Goal: Transaction & Acquisition: Purchase product/service

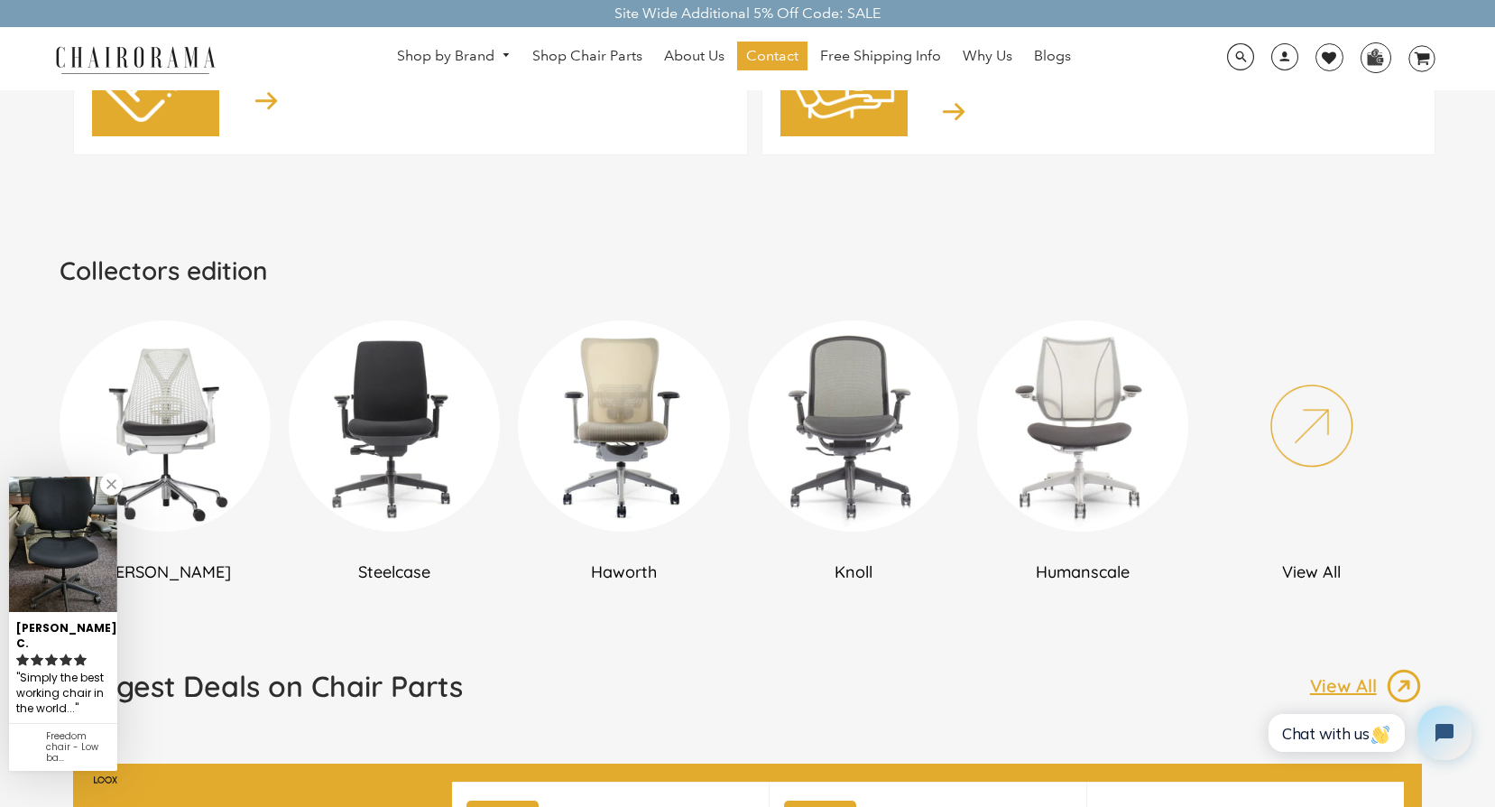
scroll to position [902, 0]
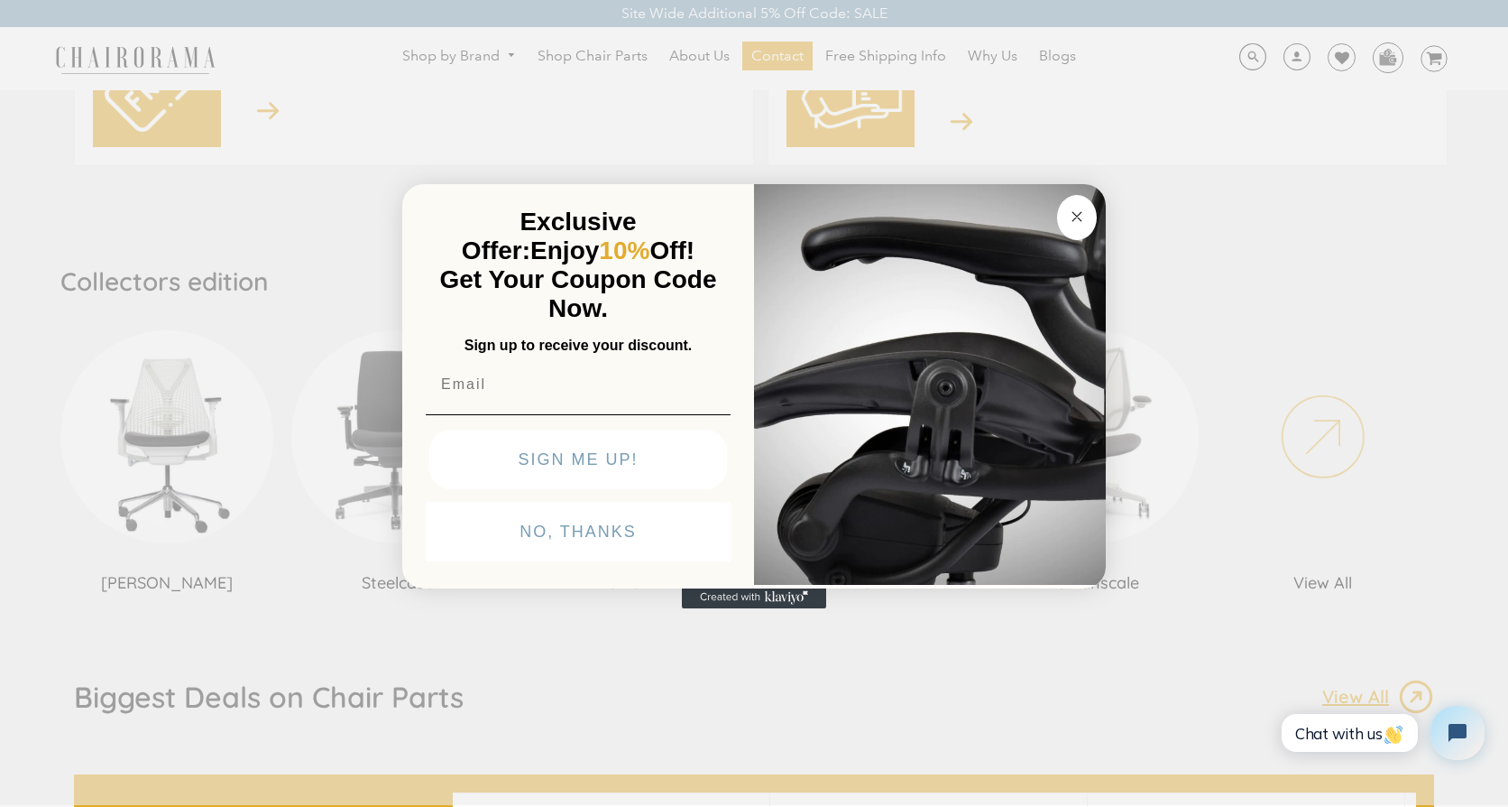
click at [265, 190] on div "Close dialog Exclusive Offer: Enjoy 10% Off! Get Your Coupon Code Now. Sign up …" at bounding box center [754, 401] width 1508 height 807
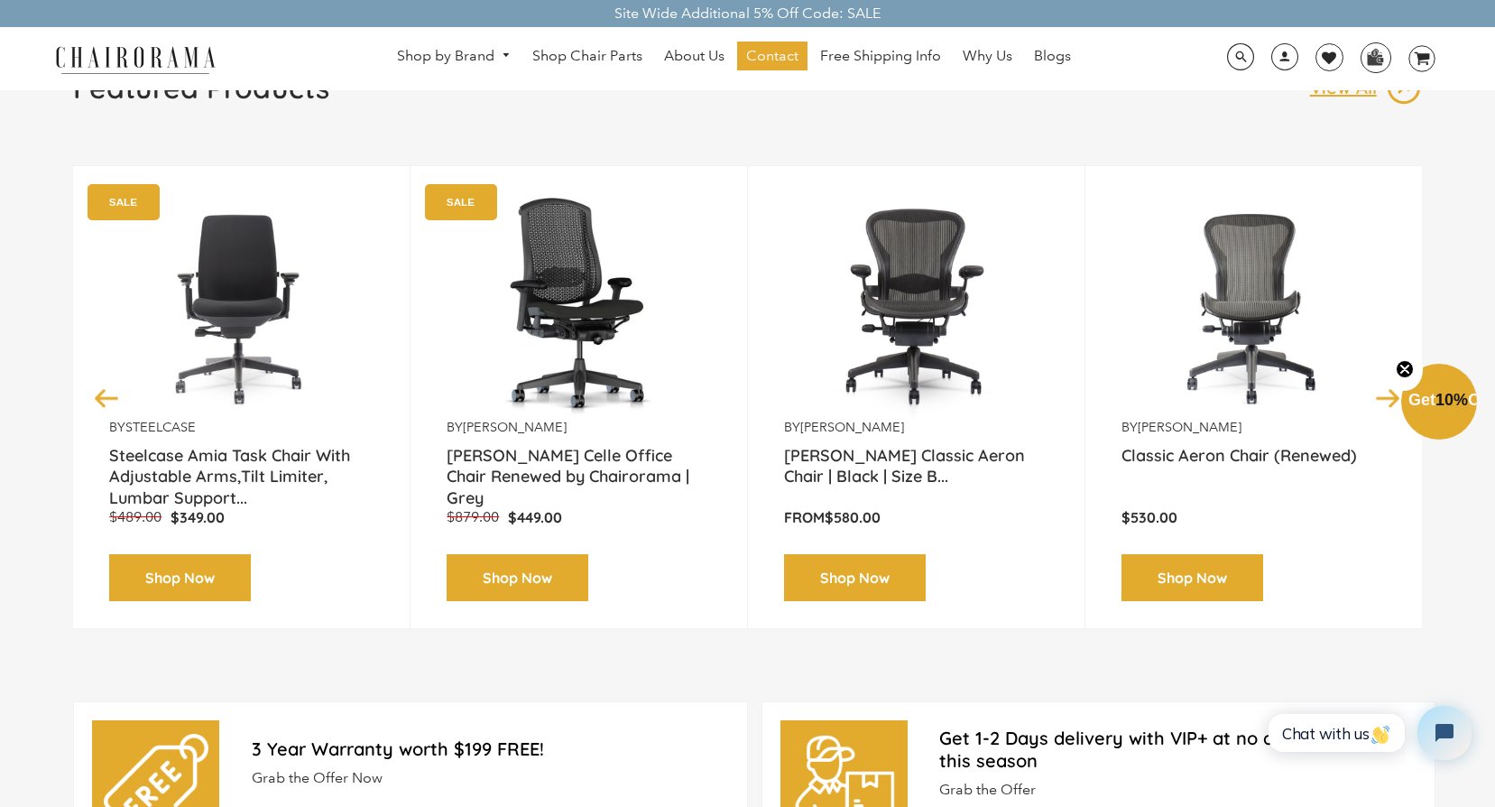
scroll to position [90, 0]
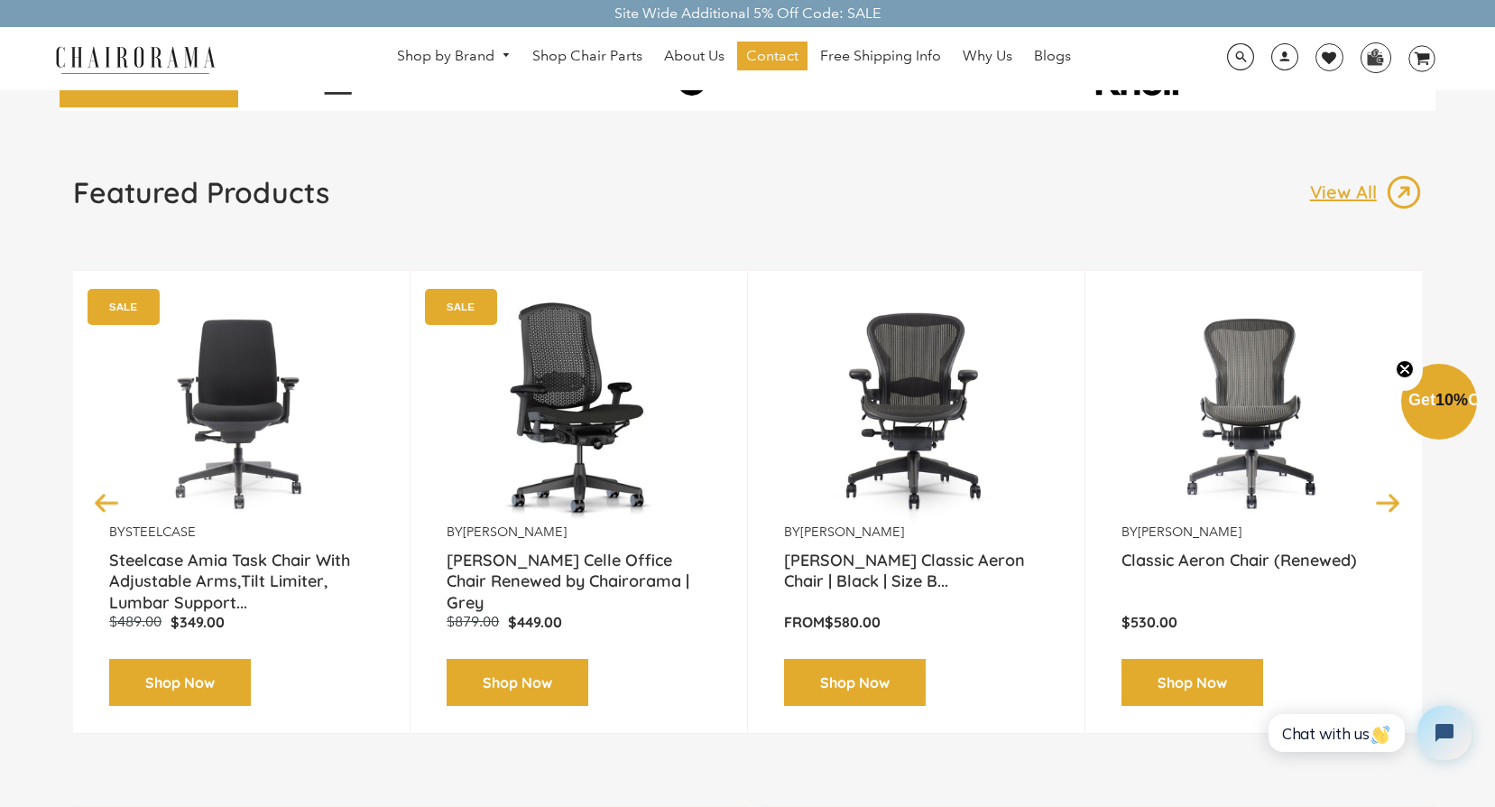
click at [839, 696] on link "Shop Now" at bounding box center [855, 683] width 142 height 48
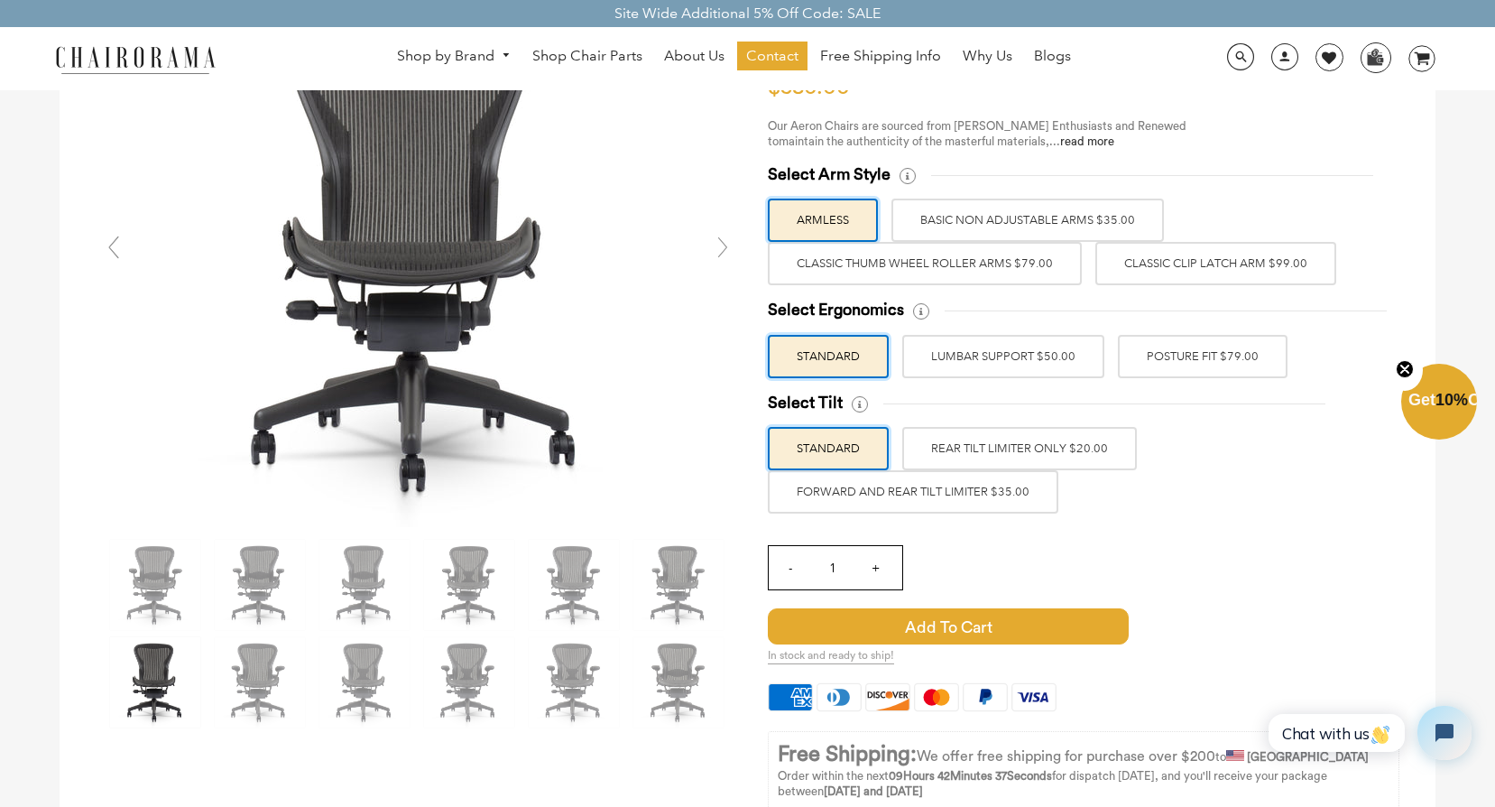
scroll to position [180, 0]
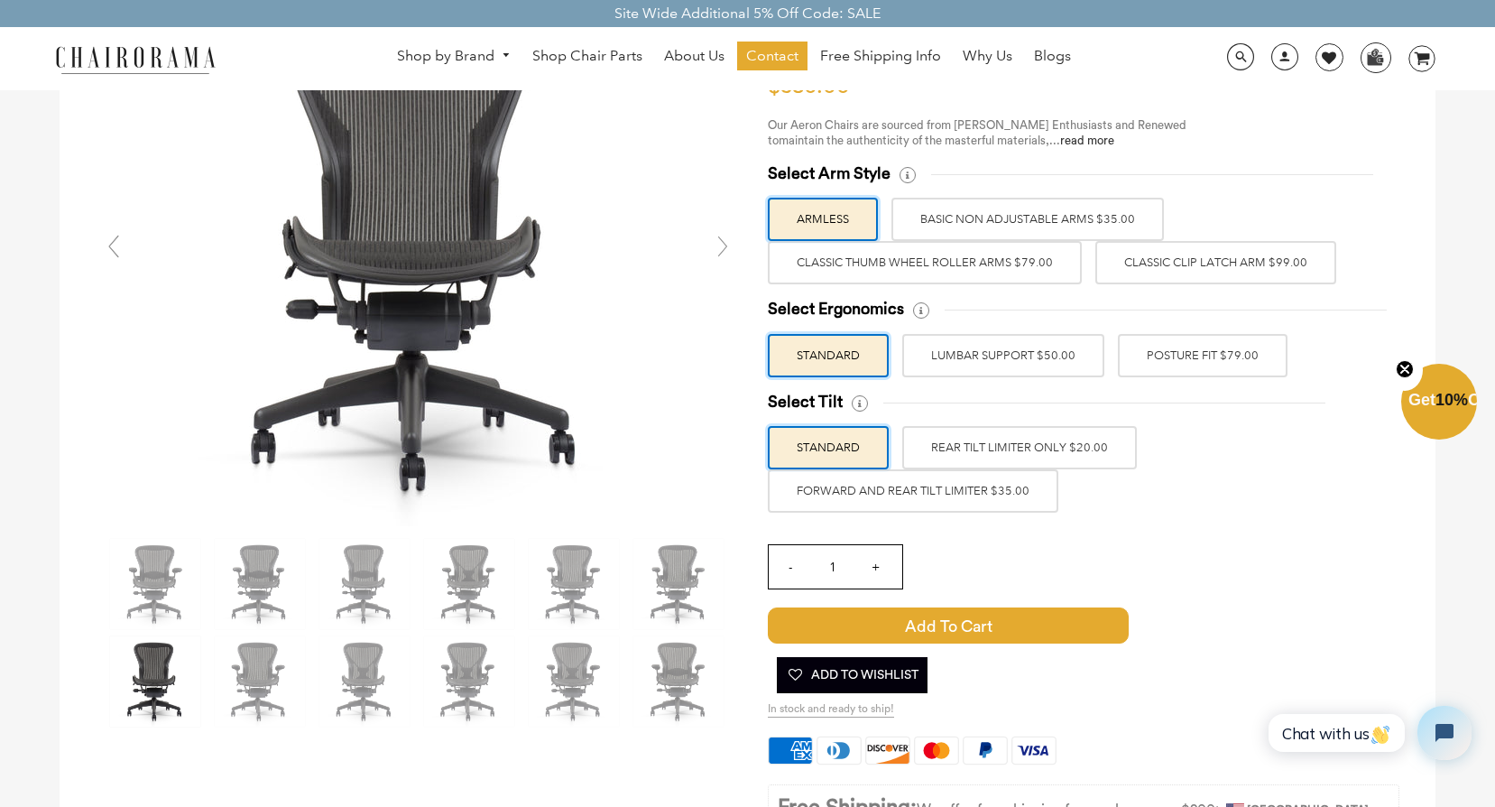
click at [1035, 365] on label "LUMBAR SUPPORT $50.00" at bounding box center [1003, 355] width 202 height 43
click at [0, 0] on input "LUMBAR SUPPORT $50.00" at bounding box center [0, 0] width 0 height 0
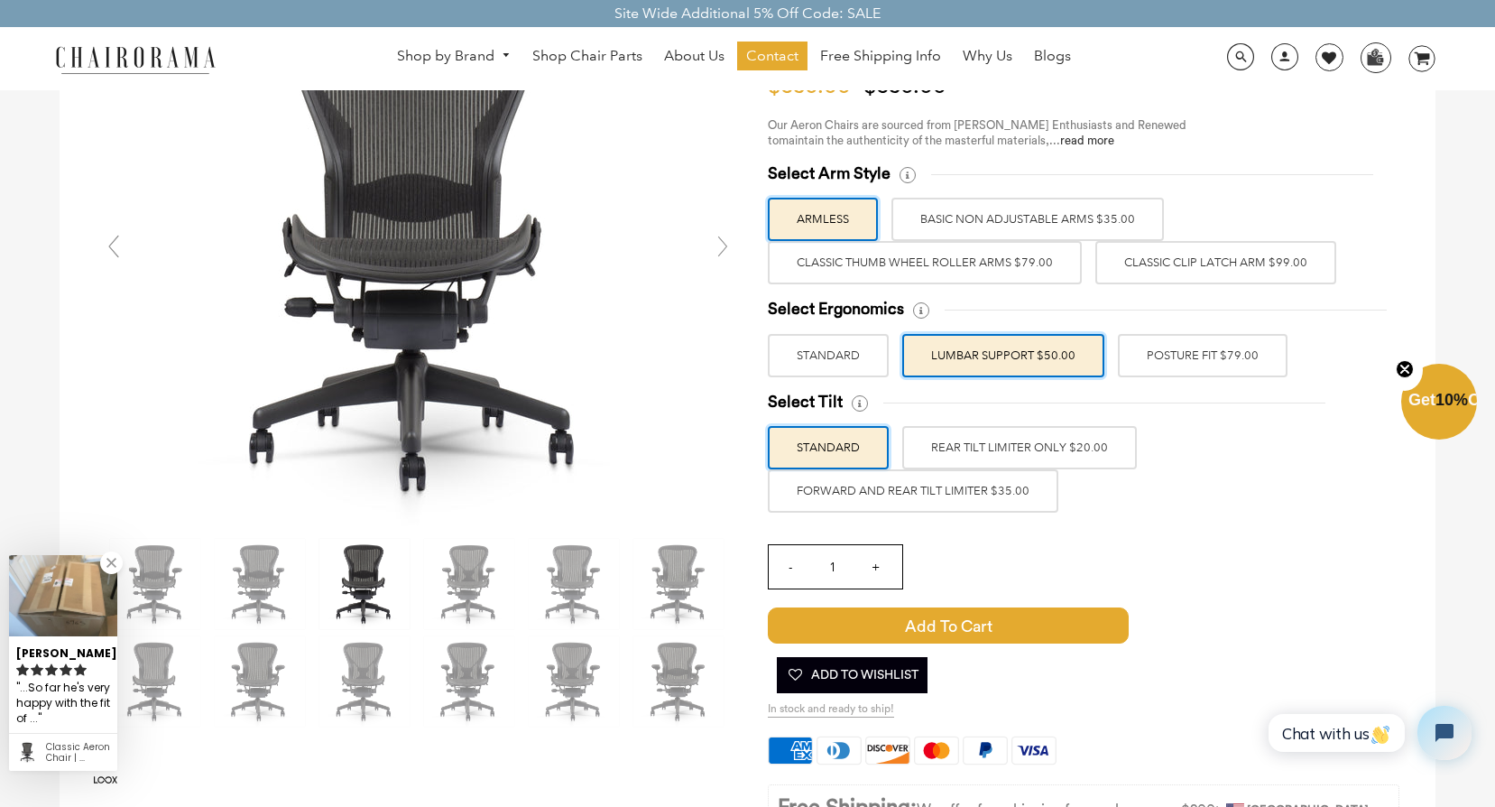
click at [1148, 354] on label "POSTURE FIT $79.00" at bounding box center [1203, 355] width 170 height 43
click at [0, 0] on input "POSTURE FIT $79.00" at bounding box center [0, 0] width 0 height 0
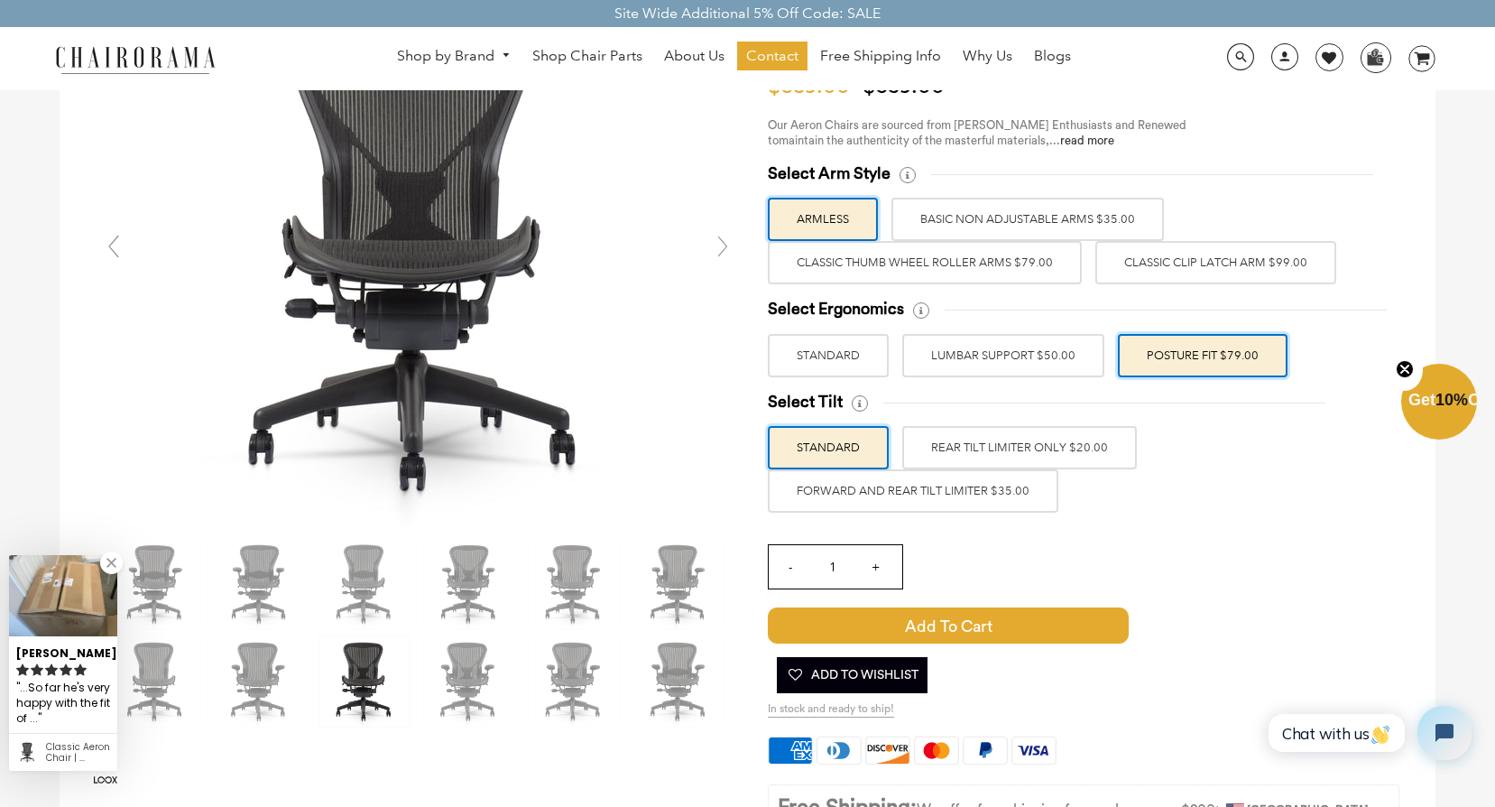
click at [1085, 454] on label "REAR TILT LIMITER ONLY $20.00" at bounding box center [1019, 447] width 235 height 43
click at [0, 0] on input "REAR TILT LIMITER ONLY $20.00" at bounding box center [0, 0] width 0 height 0
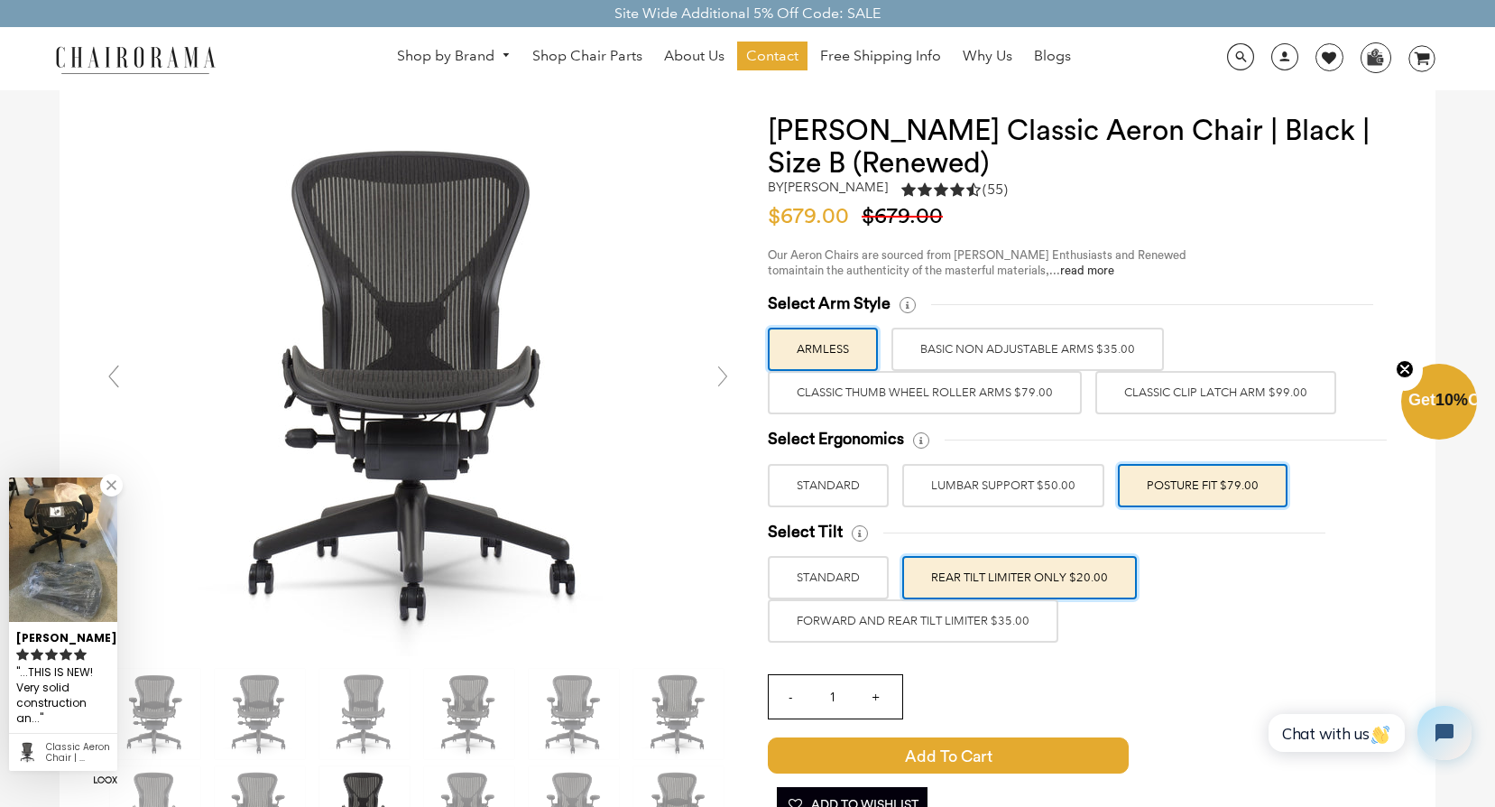
scroll to position [90, 0]
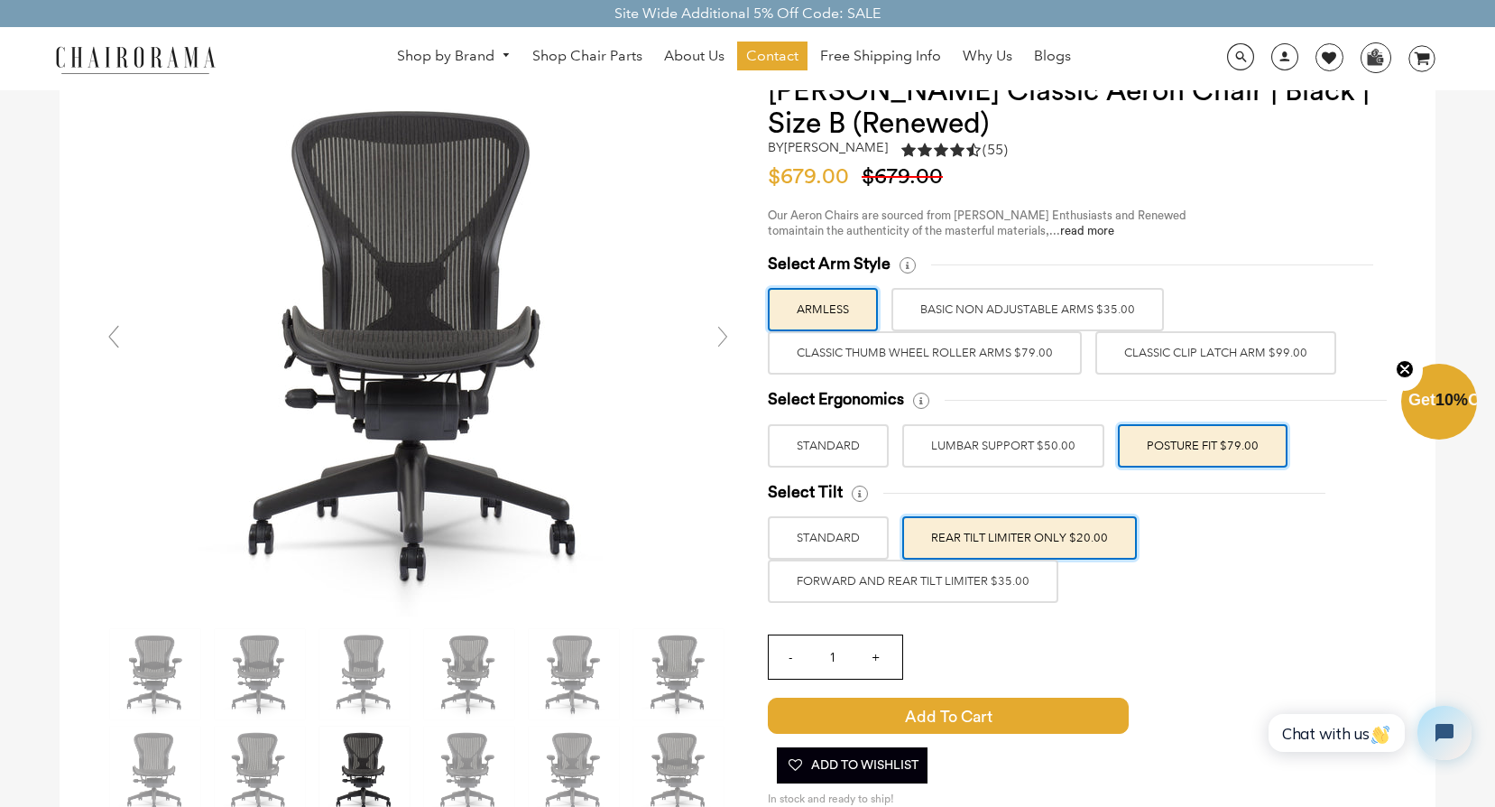
click at [912, 355] on label "Classic Thumb Wheel Roller Arms $79.00" at bounding box center [925, 352] width 314 height 43
click at [0, 0] on input "Classic Thumb Wheel Roller Arms $79.00" at bounding box center [0, 0] width 0 height 0
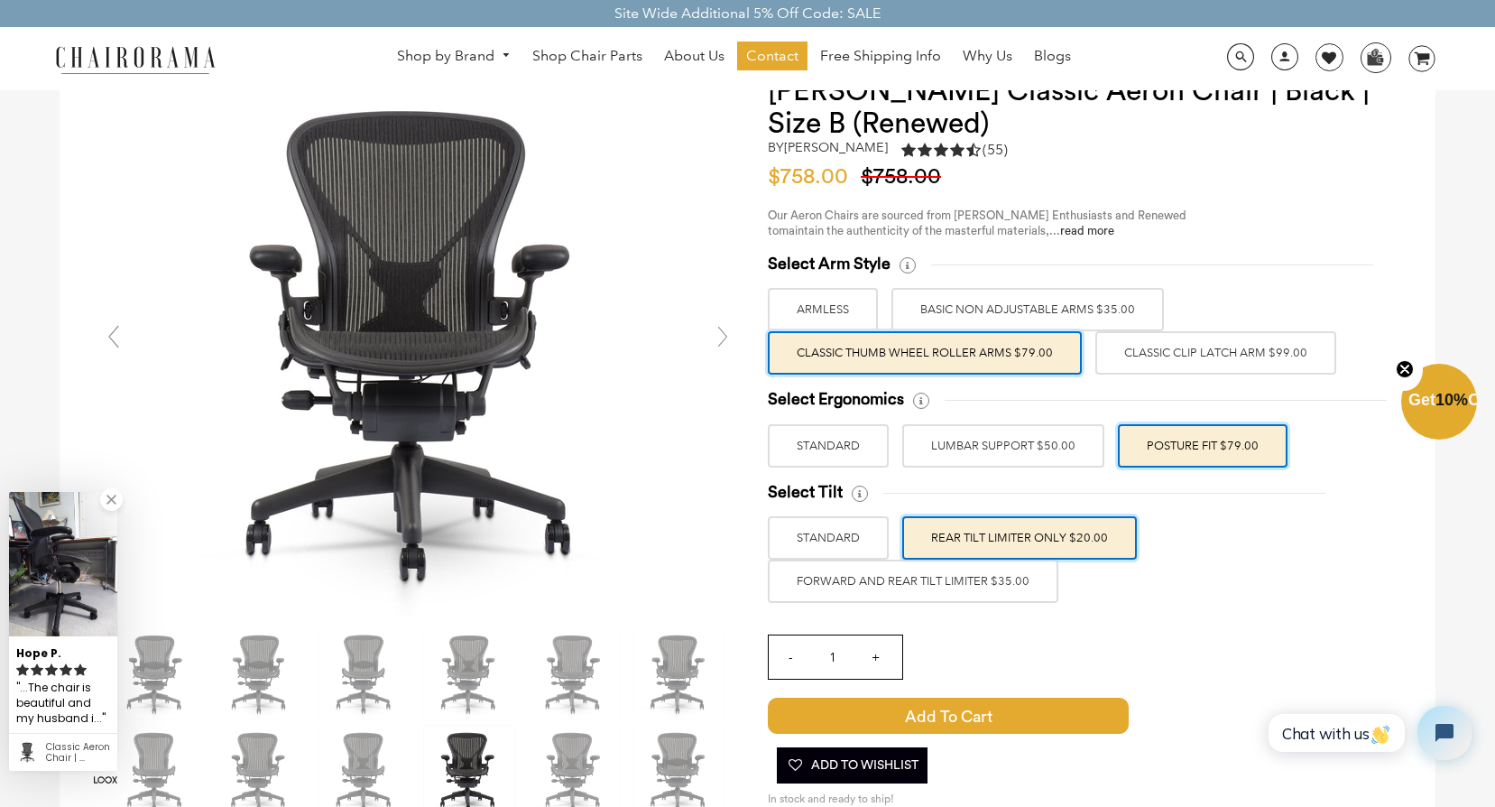
click at [903, 358] on label "Classic Thumb Wheel Roller Arms $79.00" at bounding box center [925, 352] width 314 height 43
click at [0, 0] on input "Classic Thumb Wheel Roller Arms $79.00" at bounding box center [0, 0] width 0 height 0
click at [827, 319] on label "ARMLESS" at bounding box center [823, 309] width 110 height 43
click at [0, 0] on input "ARMLESS" at bounding box center [0, 0] width 0 height 0
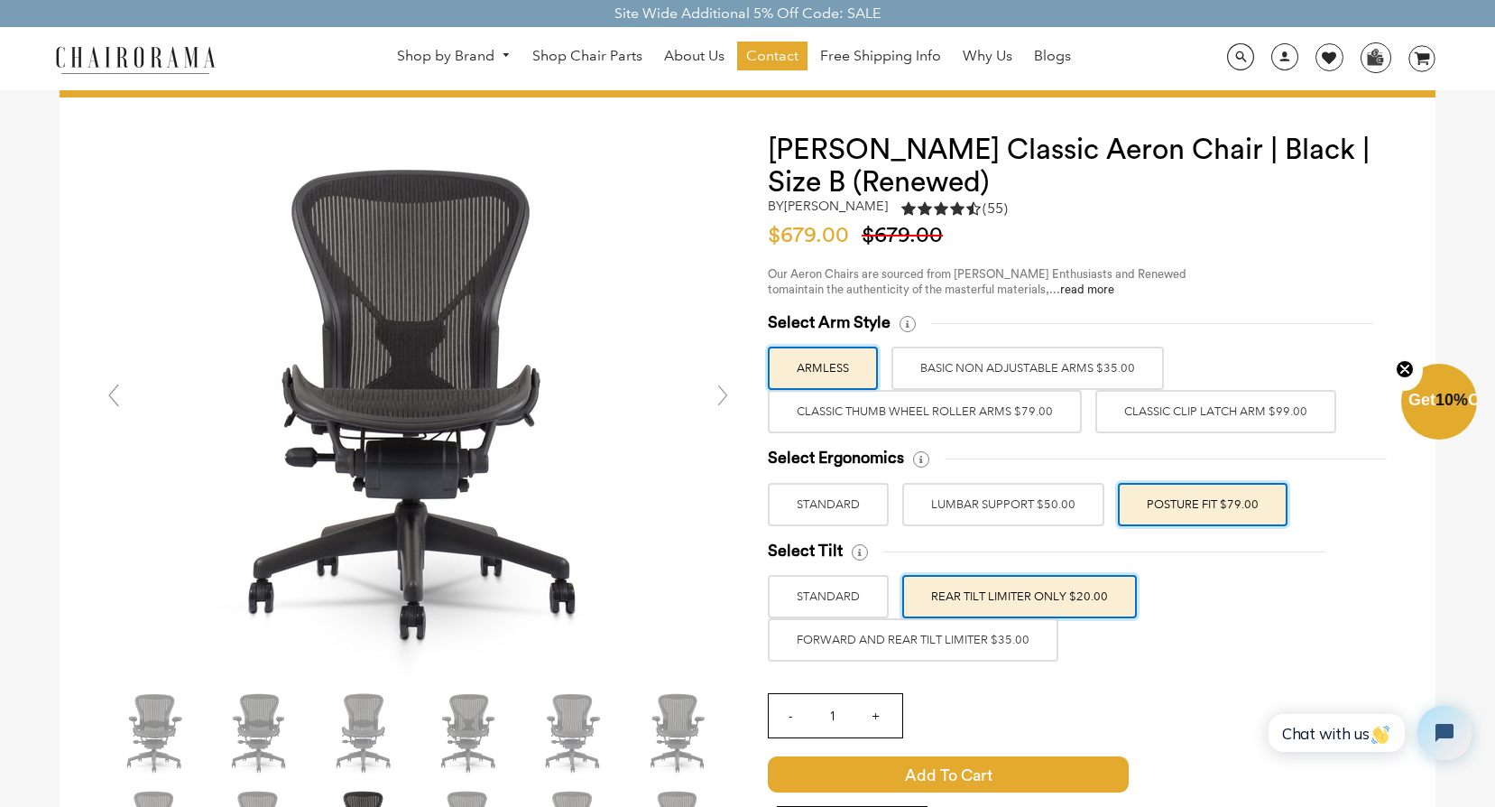
scroll to position [0, 0]
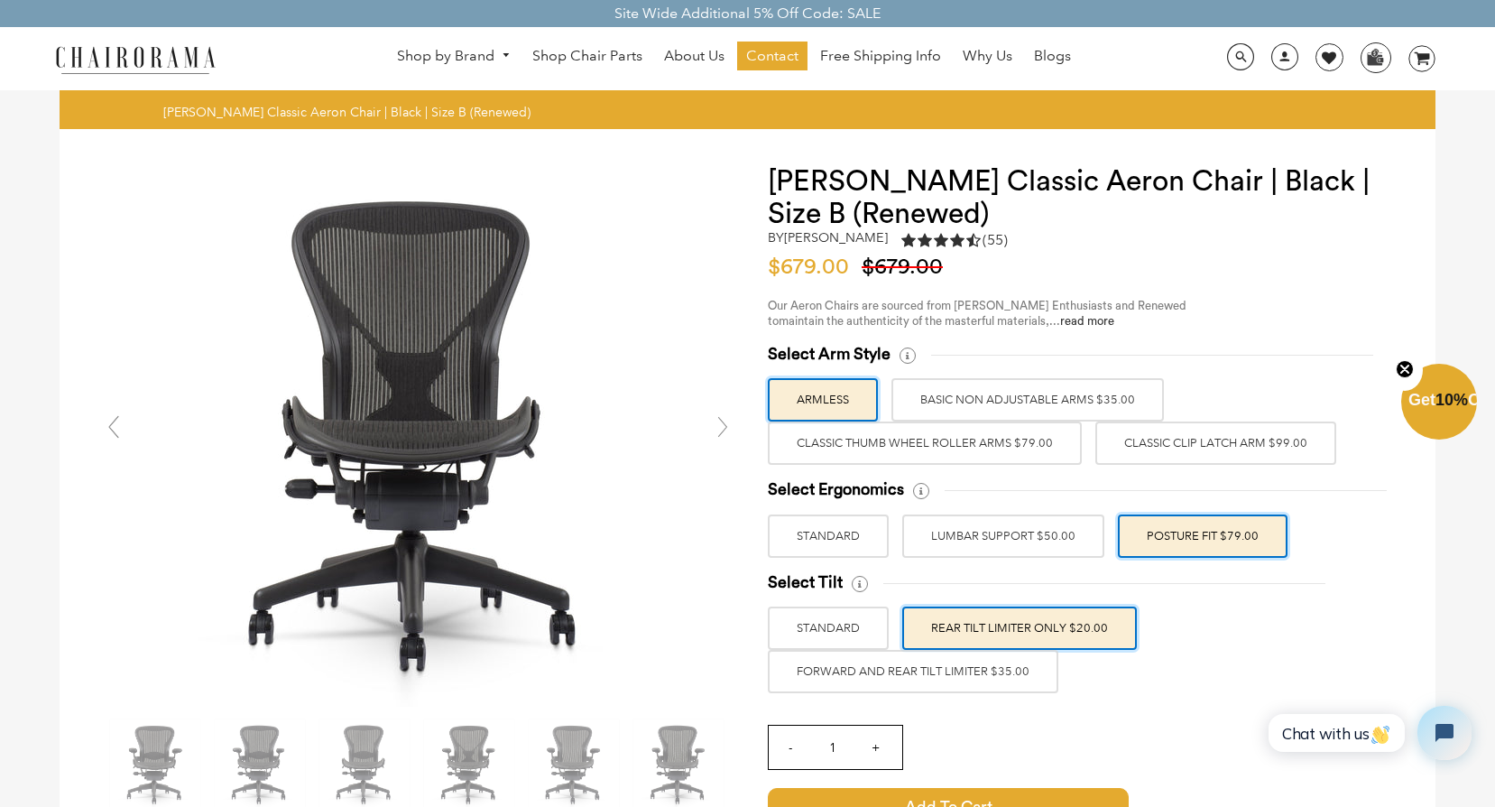
click at [954, 440] on label "Classic Thumb Wheel Roller Arms $79.00" at bounding box center [925, 442] width 314 height 43
click at [0, 0] on input "Classic Thumb Wheel Roller Arms $79.00" at bounding box center [0, 0] width 0 height 0
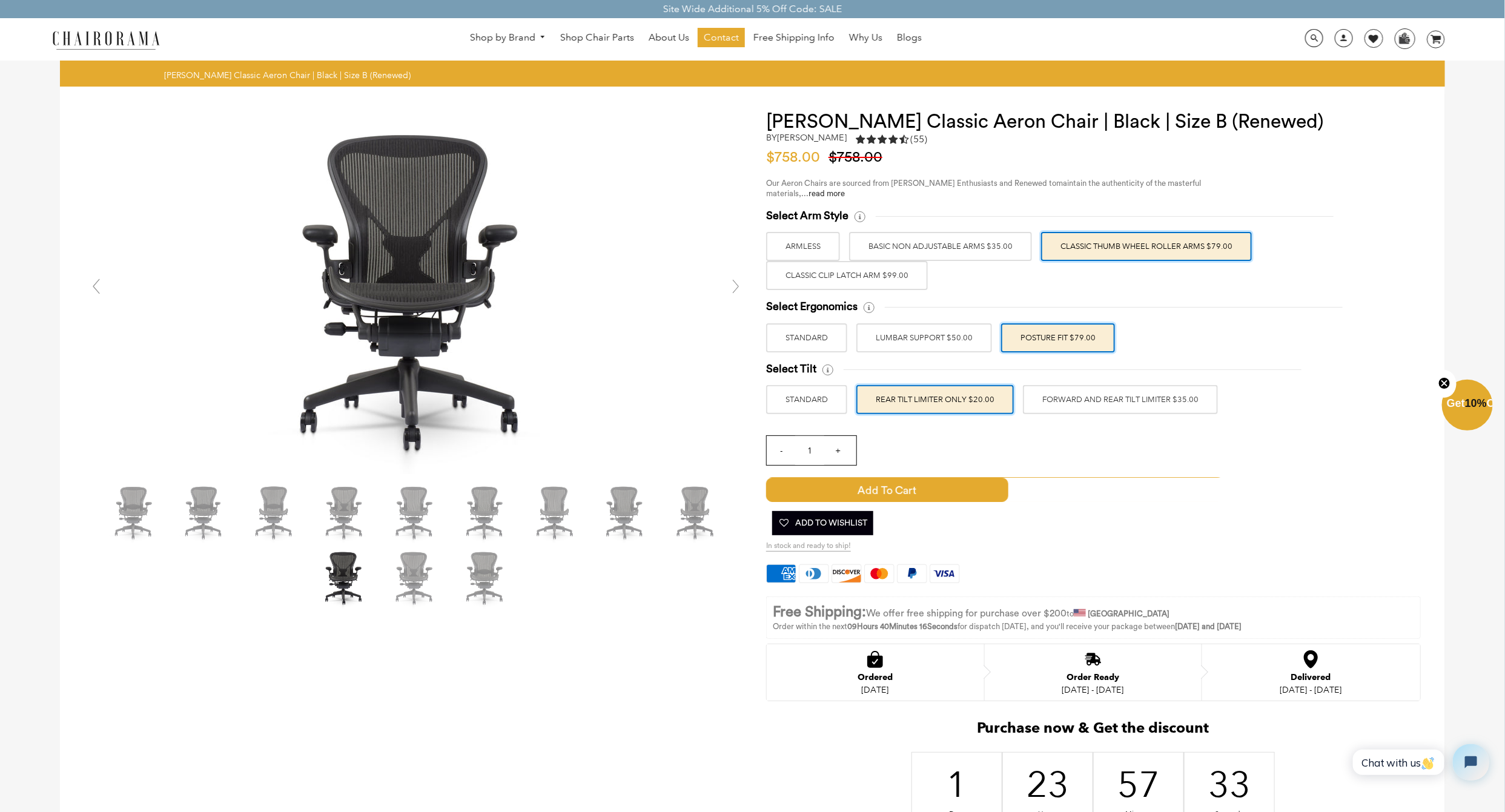
click at [1003, 393] on label "FORWARD AND REAR TILT LIMITER $35.00" at bounding box center [1120, 399] width 195 height 29
click at [0, 0] on input "FORWARD AND REAR TILT LIMITER $35.00" at bounding box center [0, 0] width 0 height 0
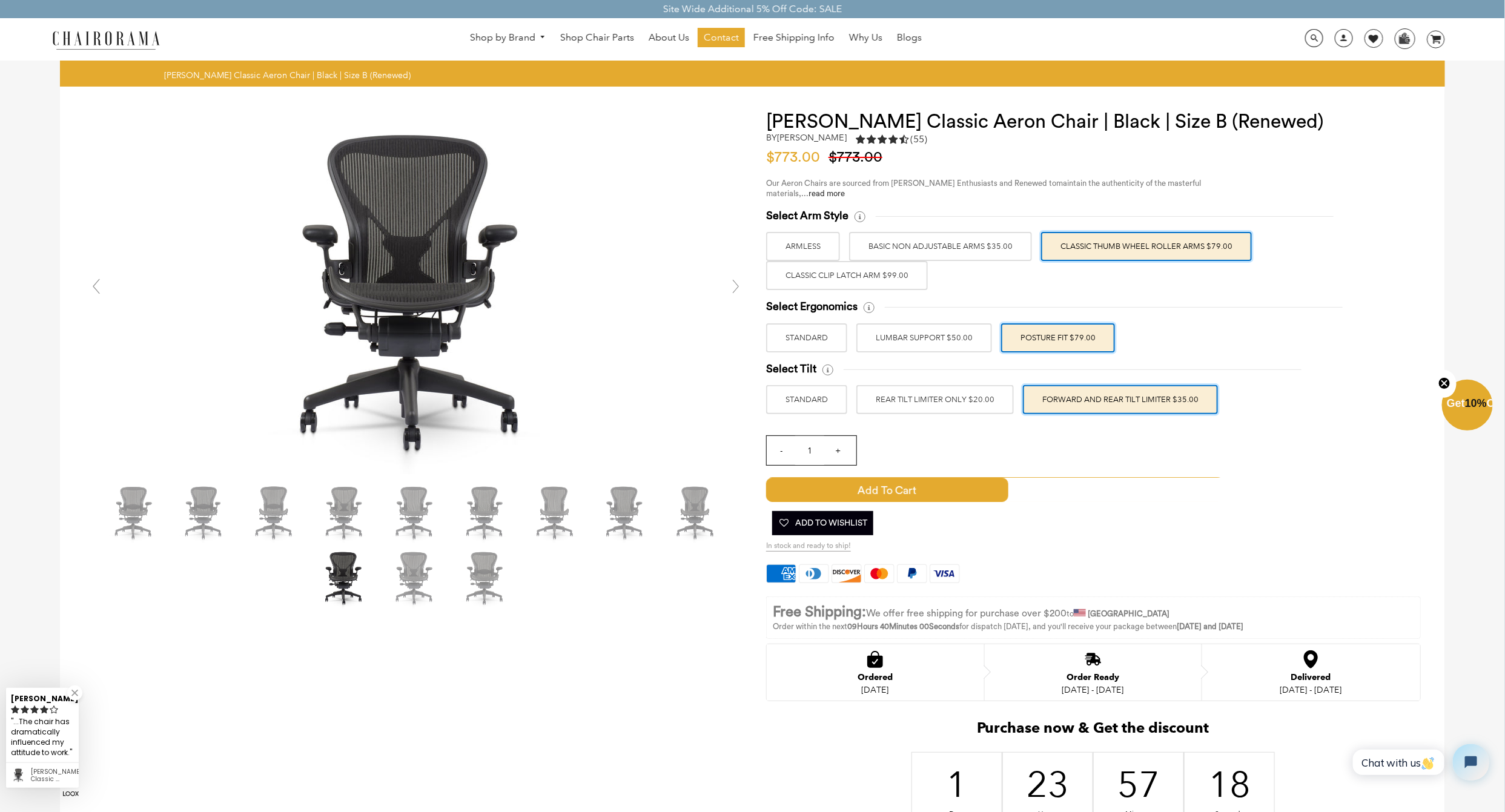
click at [924, 337] on label "LUMBAR SUPPORT $50.00" at bounding box center [924, 338] width 136 height 29
click at [0, 0] on input "LUMBAR SUPPORT $50.00" at bounding box center [0, 0] width 0 height 0
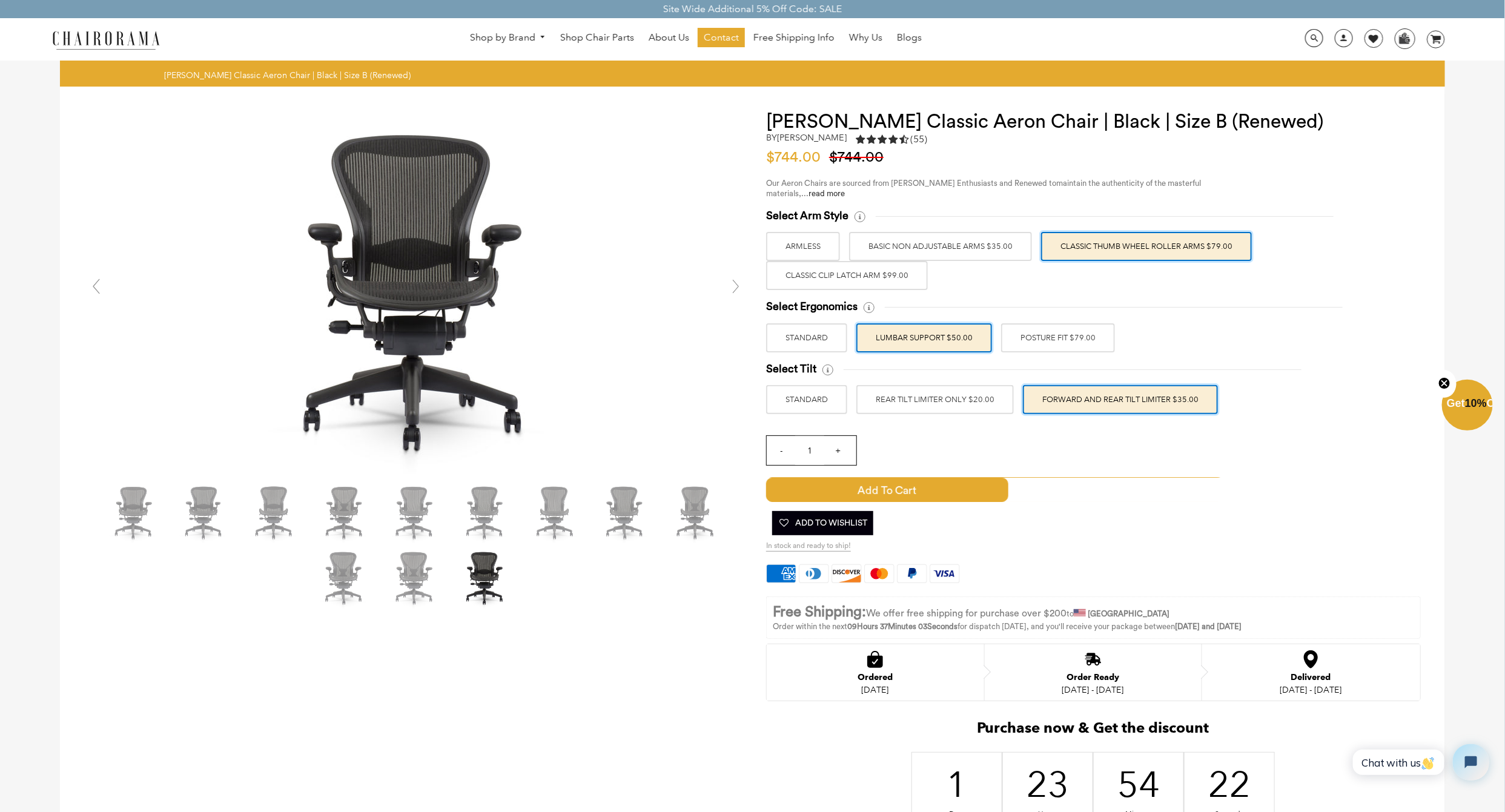
click at [1003, 342] on label "POSTURE FIT $79.00" at bounding box center [1058, 338] width 114 height 29
click at [0, 0] on input "POSTURE FIT $79.00" at bounding box center [0, 0] width 0 height 0
